Goal: Communication & Community: Answer question/provide support

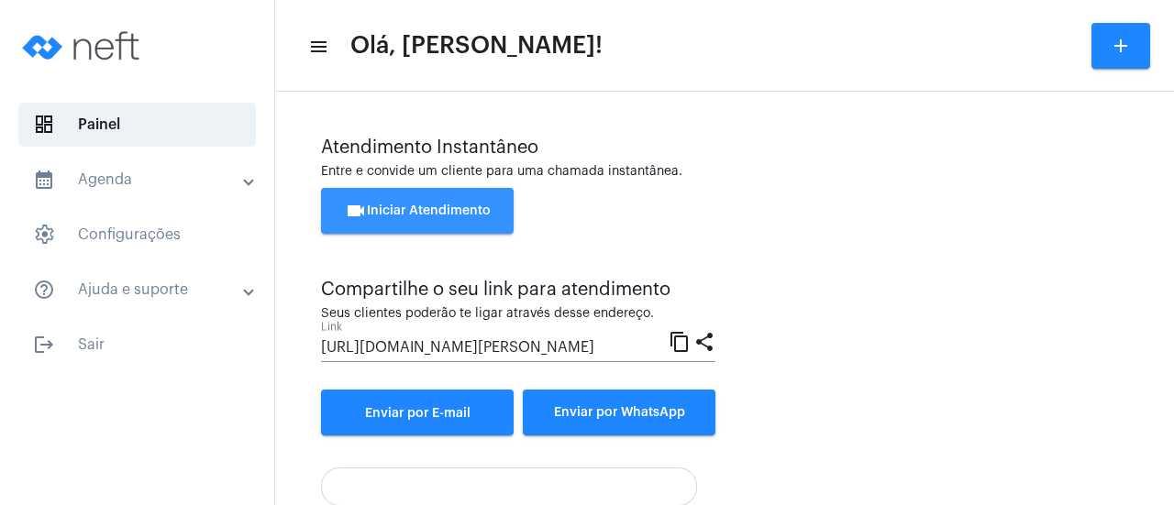
click at [422, 214] on span "videocam Iniciar Atendimento" at bounding box center [418, 211] width 146 height 13
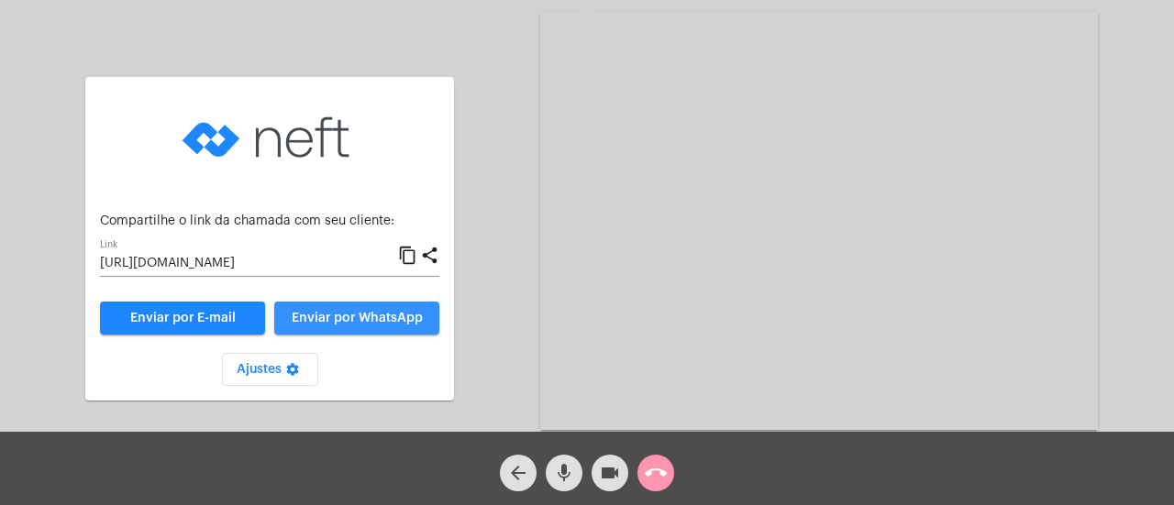
click at [345, 315] on span "Enviar por WhatsApp" at bounding box center [357, 318] width 131 height 13
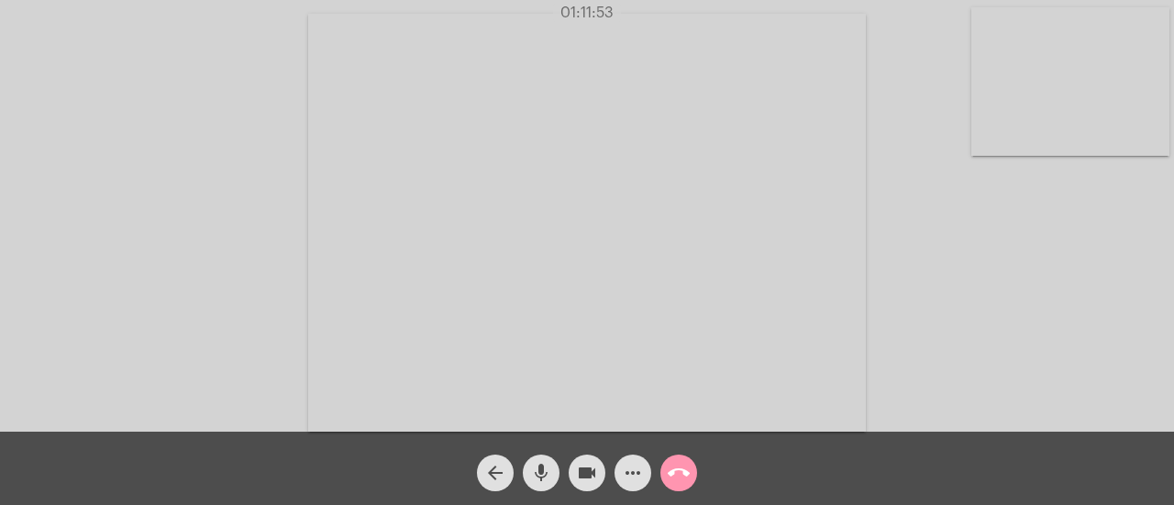
click at [680, 472] on mat-icon "call_end" at bounding box center [679, 473] width 22 height 22
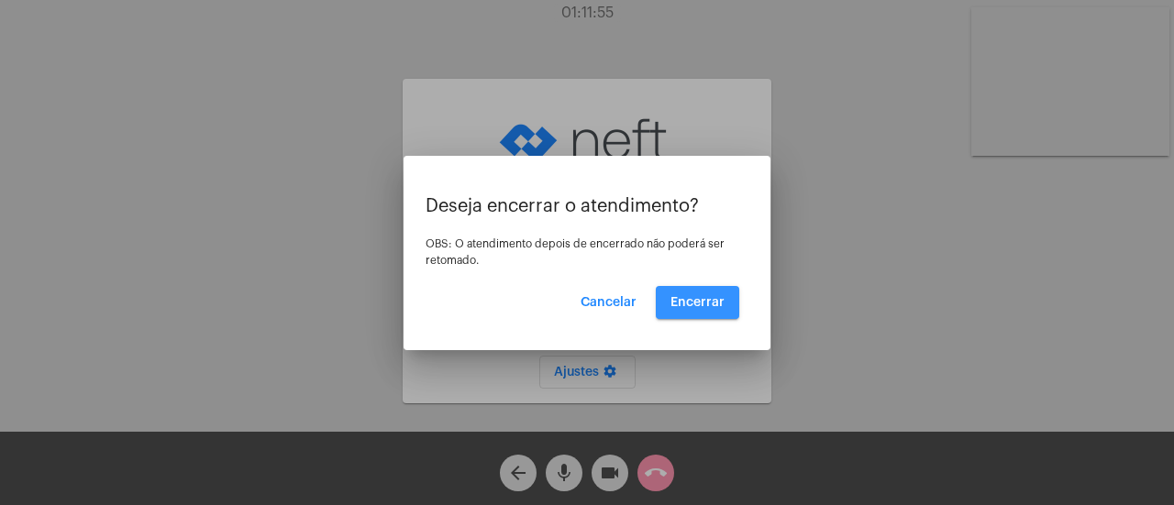
click at [707, 301] on span "Encerrar" at bounding box center [697, 302] width 54 height 13
